Goal: Navigation & Orientation: Find specific page/section

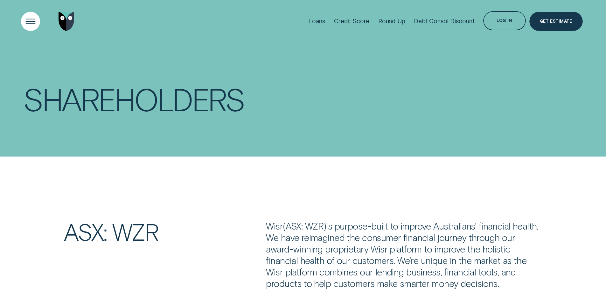
click at [28, 19] on div "Open Menu" at bounding box center [30, 21] width 27 height 27
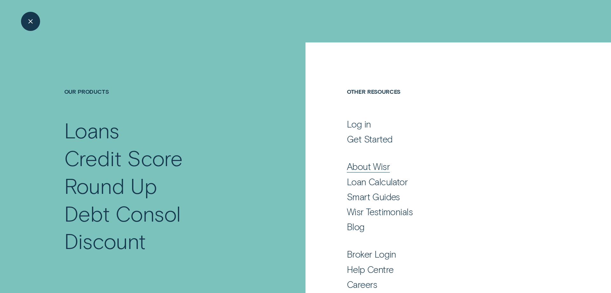
click at [372, 166] on div "About Wisr" at bounding box center [368, 165] width 43 height 11
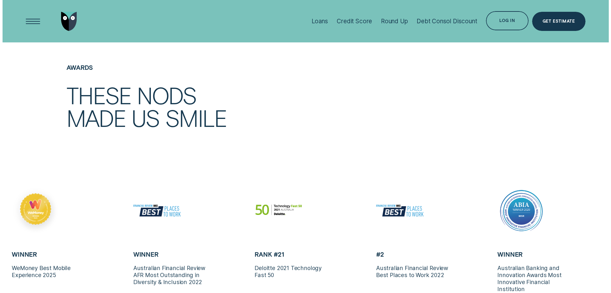
scroll to position [1464, 0]
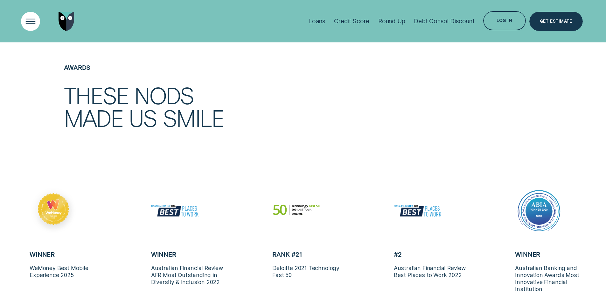
click at [31, 22] on div "Open Menu" at bounding box center [30, 21] width 27 height 27
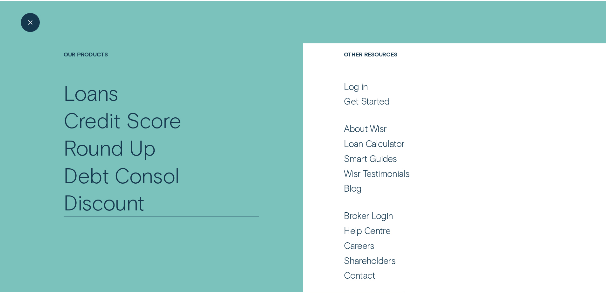
scroll to position [39, 0]
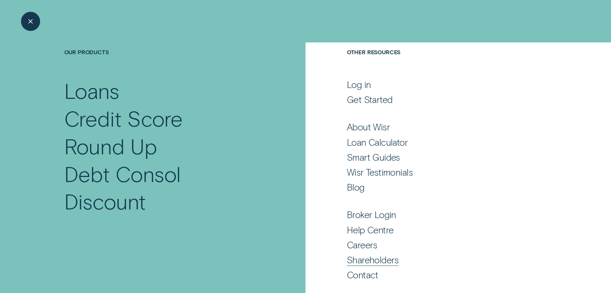
click at [358, 260] on div "Shareholders" at bounding box center [373, 259] width 52 height 11
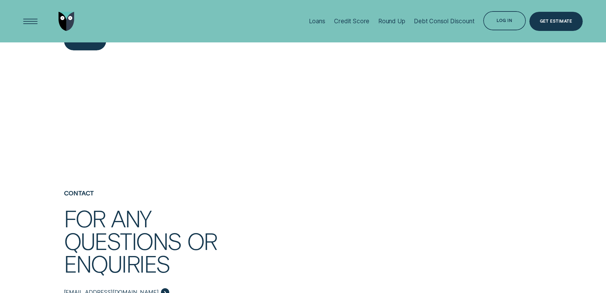
scroll to position [1401, 0]
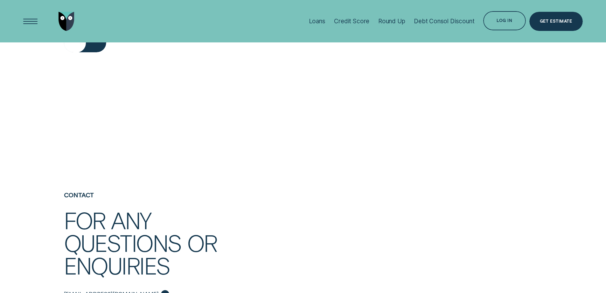
click at [83, 52] on div "View" at bounding box center [85, 42] width 42 height 19
